Goal: Task Accomplishment & Management: Complete application form

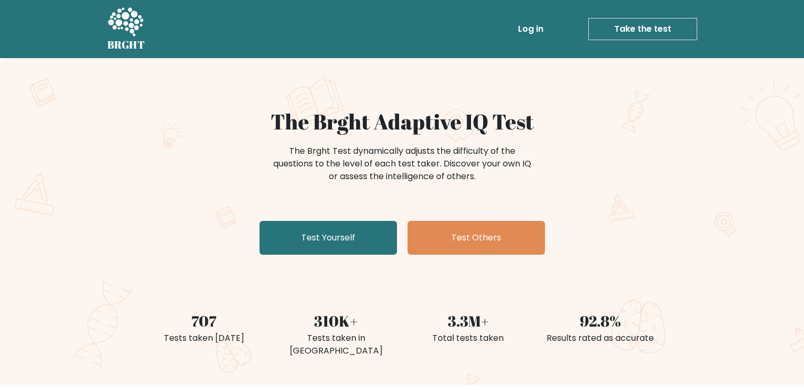
click at [338, 249] on link "Test Yourself" at bounding box center [328, 238] width 137 height 34
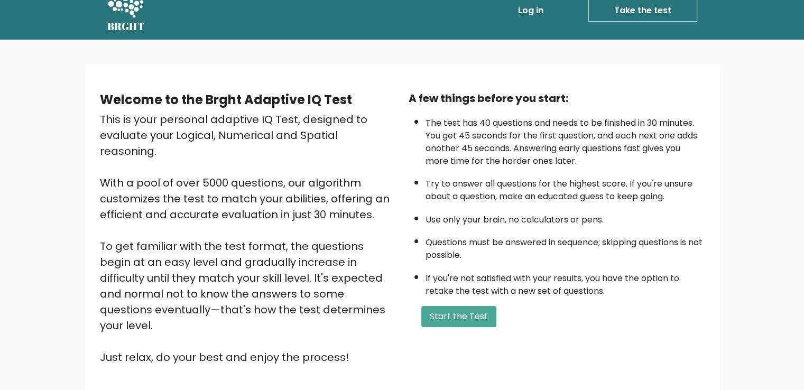
scroll to position [21, 0]
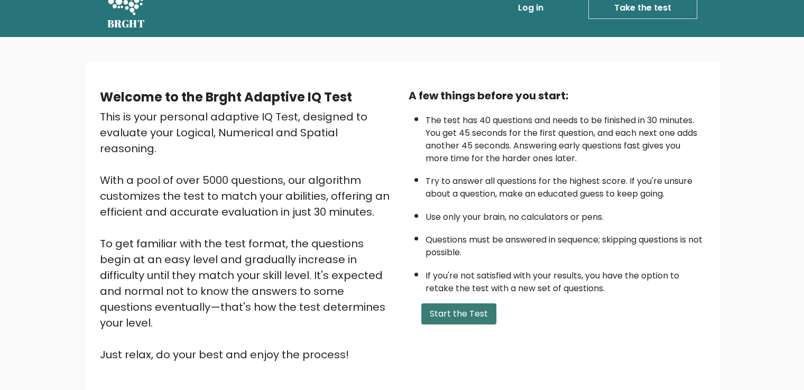
click at [435, 305] on button "Start the Test" at bounding box center [458, 313] width 75 height 21
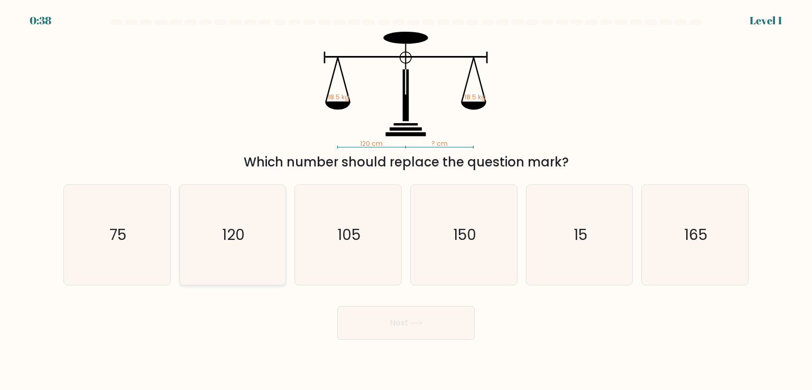
click at [248, 264] on icon "120" at bounding box center [232, 234] width 99 height 99
click at [406, 200] on input "b. 120" at bounding box center [406, 197] width 1 height 5
radio input "true"
click at [402, 325] on button "Next" at bounding box center [405, 323] width 137 height 34
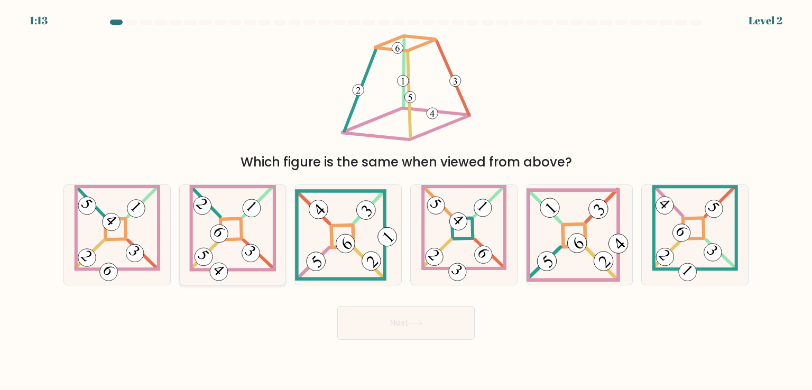
click at [242, 233] on 275 at bounding box center [230, 229] width 21 height 21
click at [406, 200] on input "b." at bounding box center [406, 197] width 1 height 5
radio input "true"
click at [383, 319] on button "Next" at bounding box center [405, 323] width 137 height 34
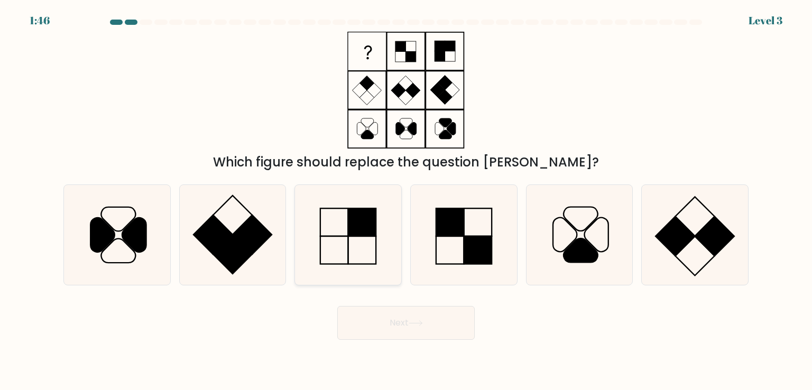
click at [367, 227] on rect at bounding box center [361, 222] width 27 height 27
click at [406, 200] on input "c." at bounding box center [406, 197] width 1 height 5
radio input "true"
click at [397, 327] on button "Next" at bounding box center [405, 323] width 137 height 34
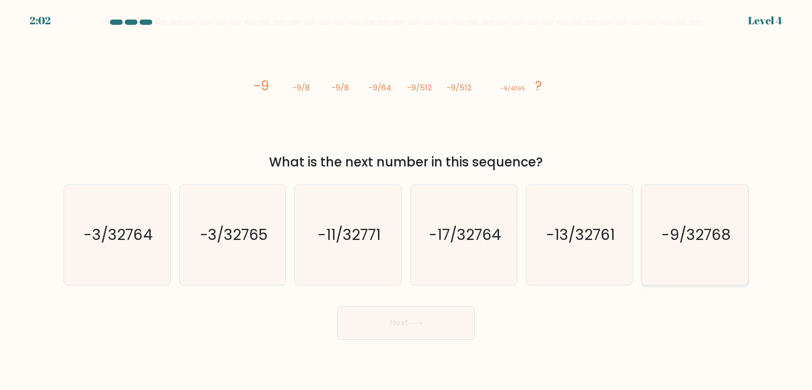
click at [695, 239] on text "-9/32768" at bounding box center [695, 234] width 69 height 21
click at [406, 200] on input "f. -9/32768" at bounding box center [406, 197] width 1 height 5
radio input "true"
click at [404, 319] on button "Next" at bounding box center [405, 323] width 137 height 34
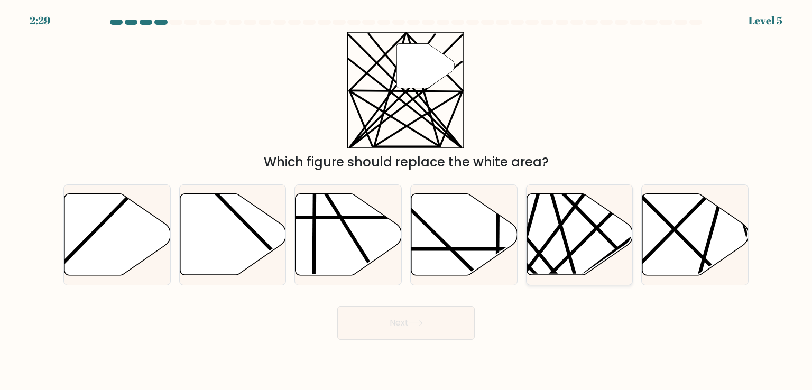
click at [581, 252] on icon at bounding box center [579, 234] width 106 height 81
click at [406, 200] on input "e." at bounding box center [406, 197] width 1 height 5
radio input "true"
click at [422, 338] on button "Next" at bounding box center [405, 323] width 137 height 34
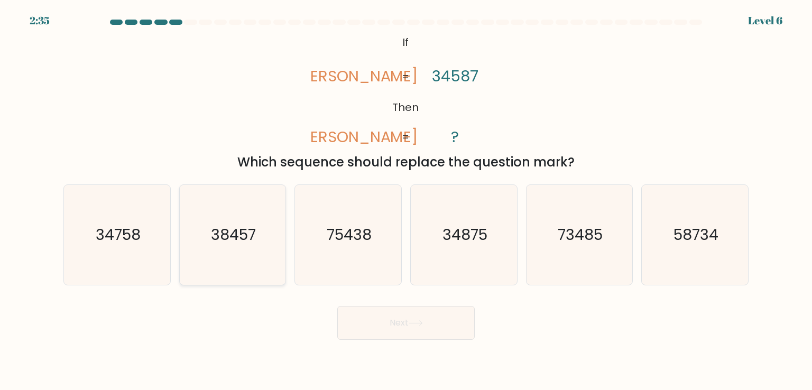
click at [236, 256] on icon "38457" at bounding box center [232, 234] width 99 height 99
click at [406, 200] on input "b. 38457" at bounding box center [406, 197] width 1 height 5
radio input "true"
click at [396, 322] on button "Next" at bounding box center [405, 323] width 137 height 34
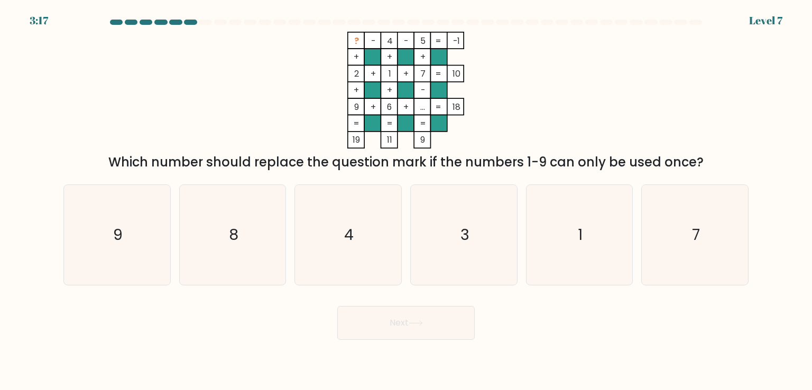
click at [396, 322] on button "Next" at bounding box center [405, 323] width 137 height 34
click at [480, 243] on icon "3" at bounding box center [463, 234] width 99 height 99
click at [406, 200] on input "d. 3" at bounding box center [406, 197] width 1 height 5
radio input "true"
click at [293, 243] on div "c. 4" at bounding box center [348, 234] width 116 height 100
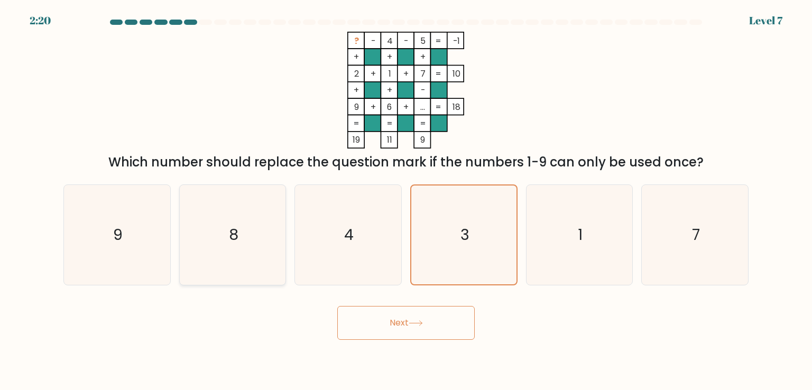
click at [273, 238] on icon "8" at bounding box center [232, 234] width 99 height 99
click at [406, 200] on input "b. 8" at bounding box center [406, 197] width 1 height 5
radio input "true"
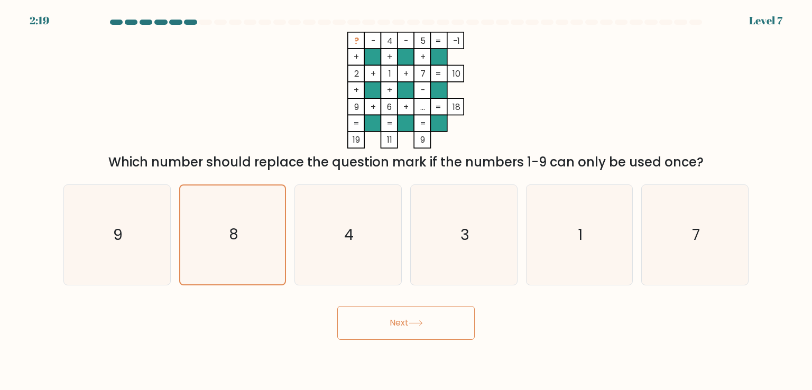
click at [417, 329] on button "Next" at bounding box center [405, 323] width 137 height 34
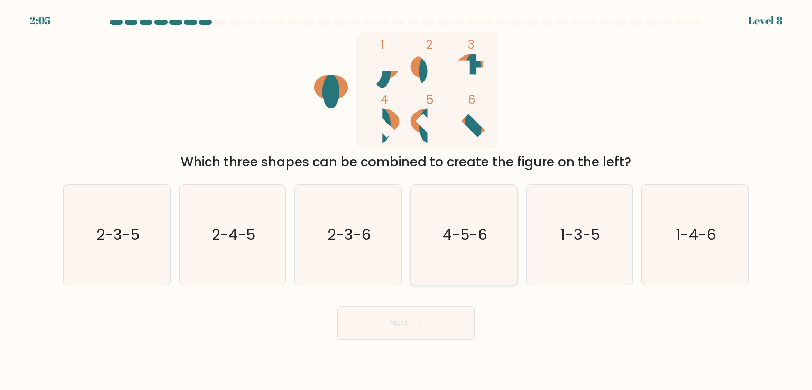
click at [459, 227] on text "4-5-6" at bounding box center [464, 234] width 45 height 21
click at [406, 200] on input "d. 4-5-6" at bounding box center [406, 197] width 1 height 5
radio input "true"
click at [400, 327] on button "Next" at bounding box center [405, 323] width 137 height 34
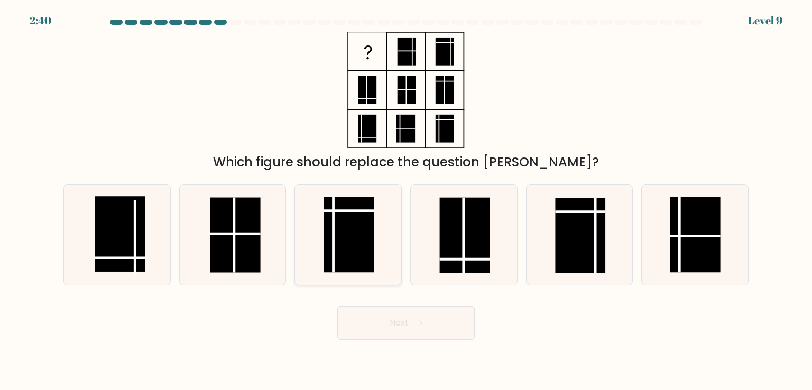
click at [397, 241] on icon at bounding box center [347, 234] width 99 height 99
click at [406, 200] on input "c." at bounding box center [406, 197] width 1 height 5
radio input "true"
click at [243, 217] on rect at bounding box center [235, 235] width 50 height 75
click at [406, 200] on input "b." at bounding box center [406, 197] width 1 height 5
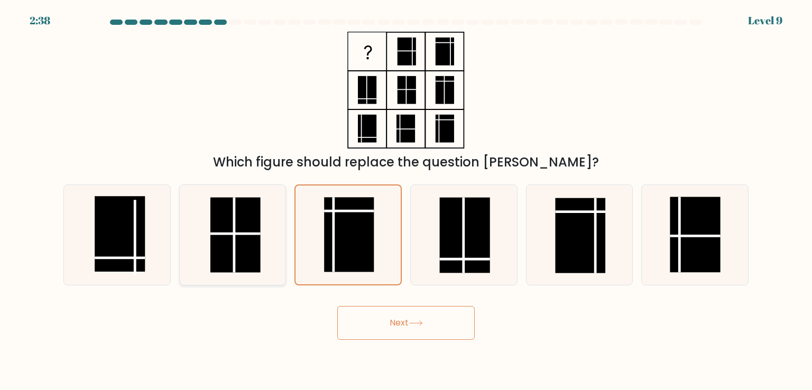
radio input "true"
